Goal: Register for event/course

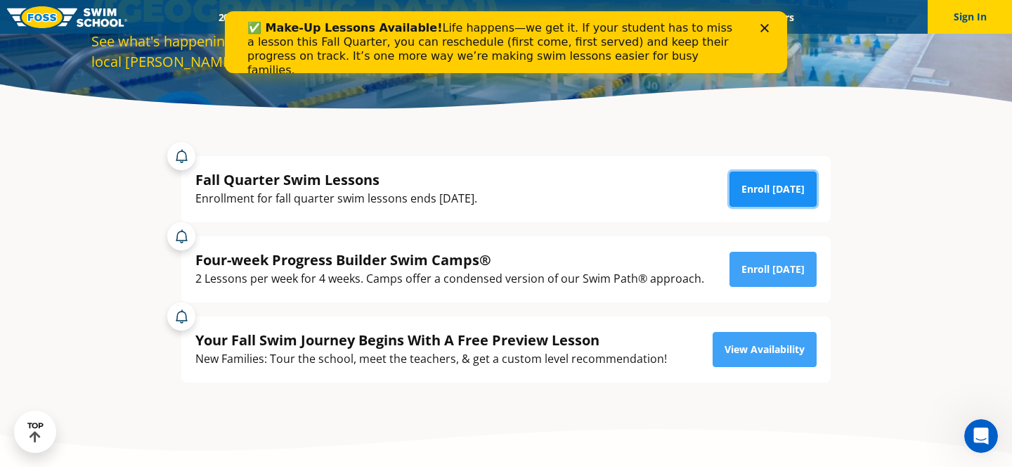
click at [788, 201] on link "Enroll [DATE]" at bounding box center [772, 188] width 87 height 35
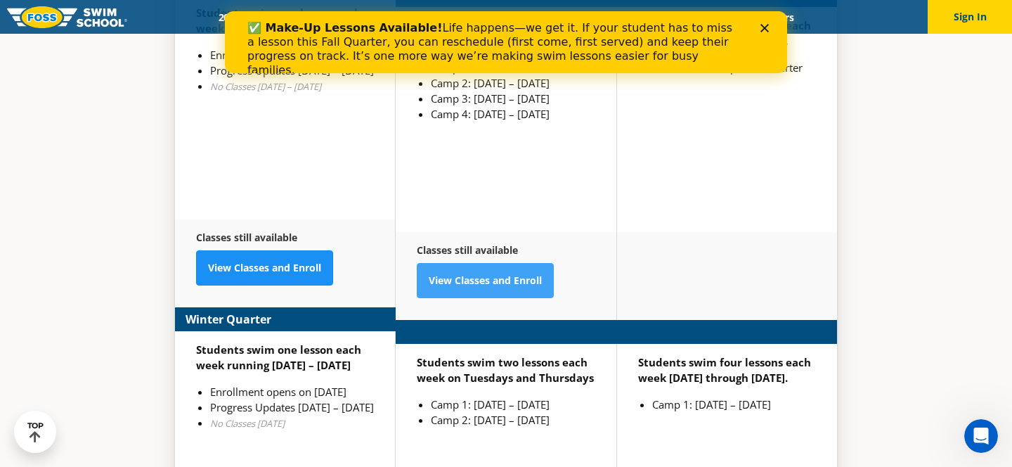
scroll to position [3490, 0]
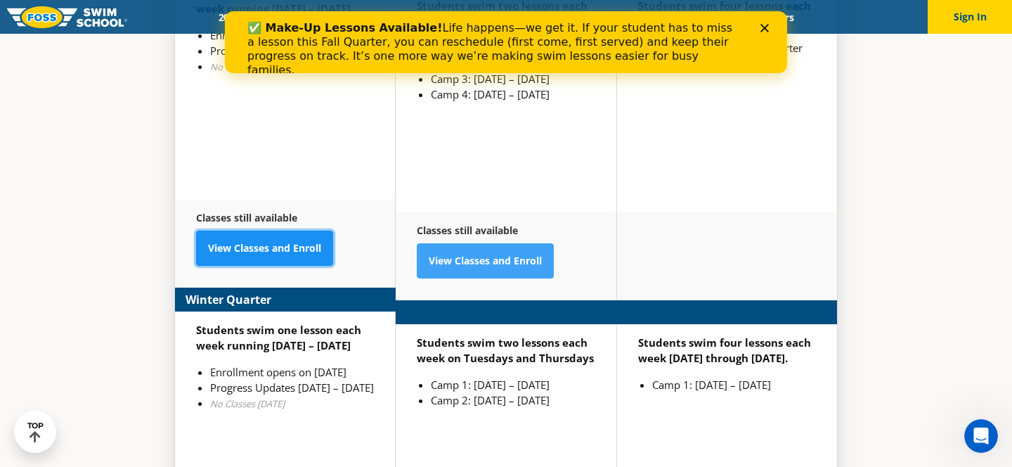
click at [270, 230] on link "View Classes and Enroll" at bounding box center [264, 247] width 137 height 35
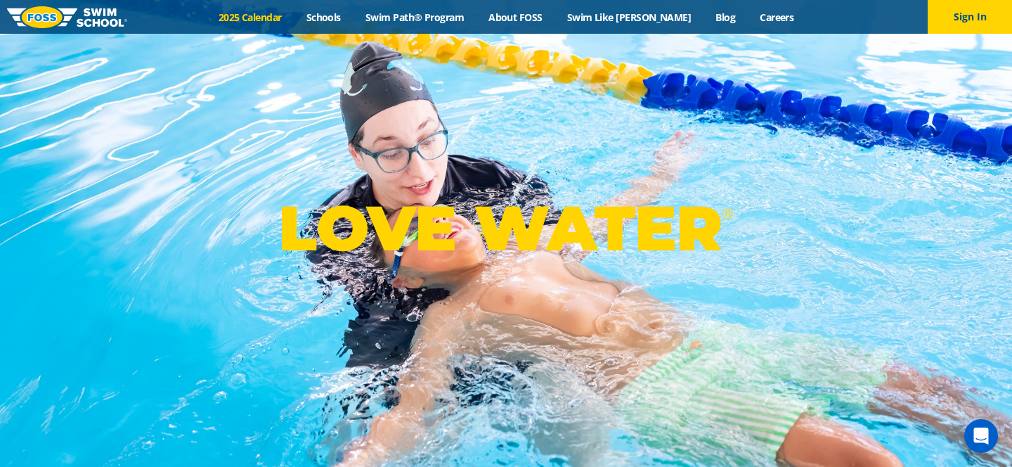
click at [274, 18] on link "2025 Calendar" at bounding box center [250, 17] width 88 height 13
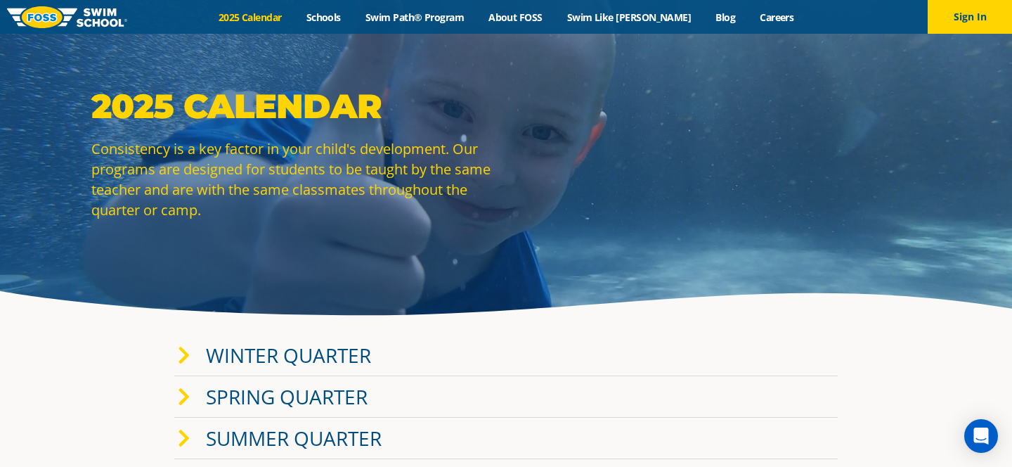
click at [313, 351] on link "Winter Quarter" at bounding box center [288, 354] width 165 height 27
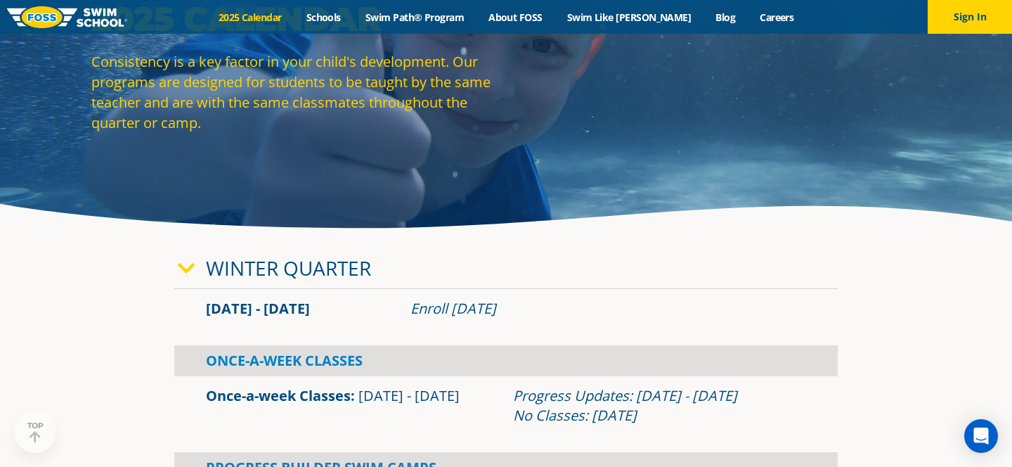
scroll to position [184, 0]
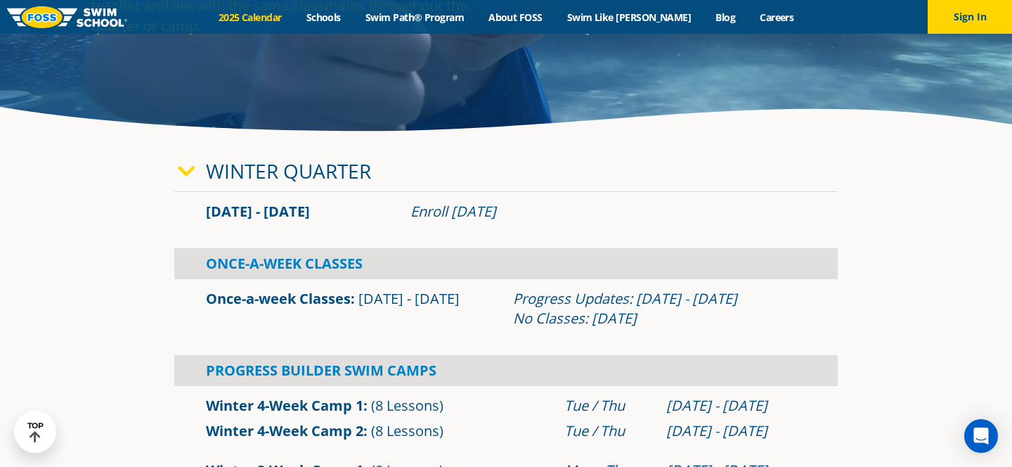
drag, startPoint x: 202, startPoint y: 215, endPoint x: 549, endPoint y: 214, distance: 346.4
click at [549, 214] on div "Jan 2 - Mar 12 Enroll Nov 11, 2025" at bounding box center [506, 212] width 614 height 20
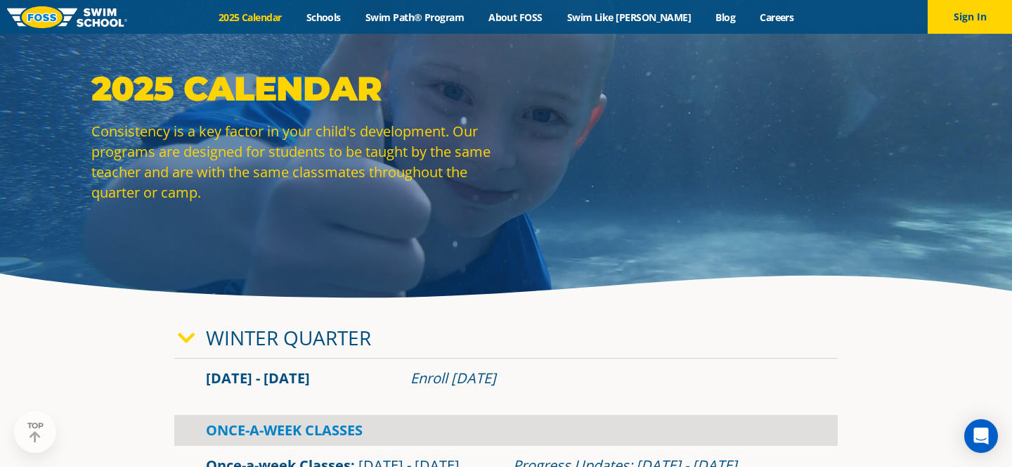
scroll to position [0, 0]
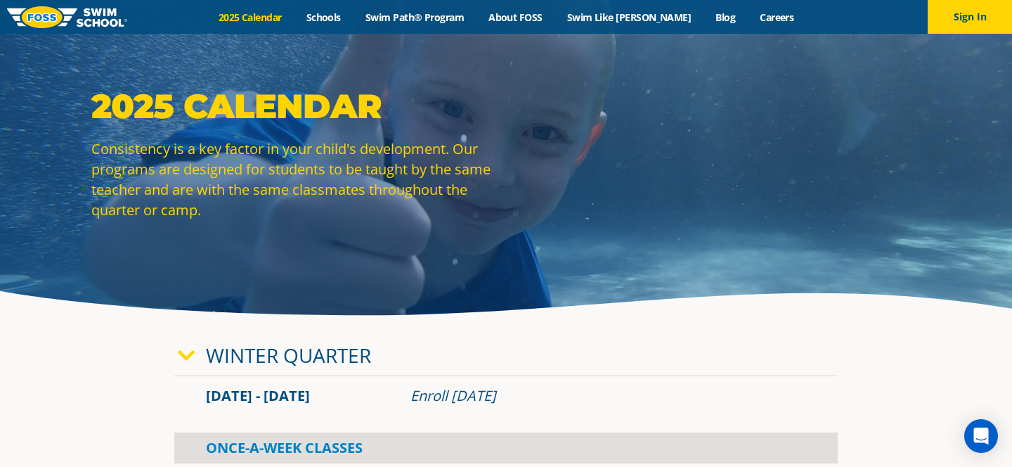
copy div "Jan 2 - Mar 12 Enroll Nov 11, 2025"
